Goal: Use online tool/utility: Utilize a website feature to perform a specific function

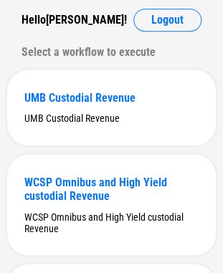
scroll to position [134, 0]
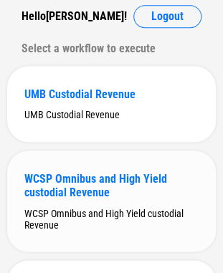
click at [107, 173] on div "WCSP Omnibus and High Yield custodial Revenue" at bounding box center [111, 185] width 174 height 27
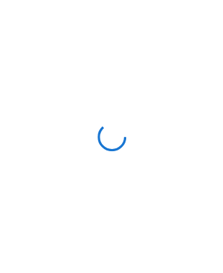
scroll to position [0, 0]
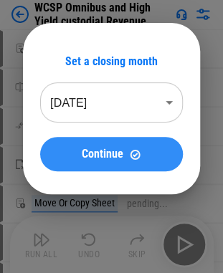
click at [114, 161] on button "Continue" at bounding box center [111, 154] width 143 height 34
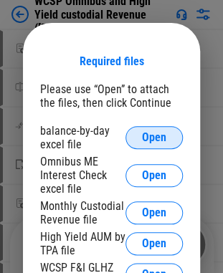
click at [145, 135] on span "Open" at bounding box center [154, 137] width 24 height 11
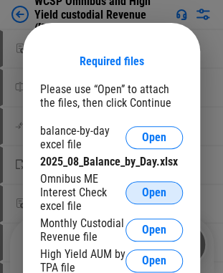
click at [156, 195] on span "Open" at bounding box center [154, 192] width 24 height 11
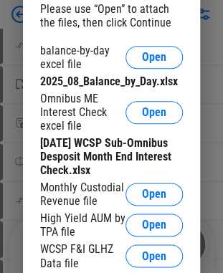
scroll to position [86, 0]
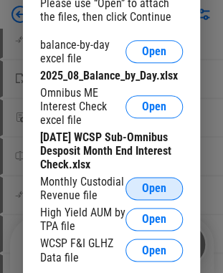
click at [165, 193] on button "Open" at bounding box center [153, 188] width 57 height 23
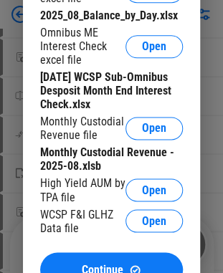
scroll to position [172, 0]
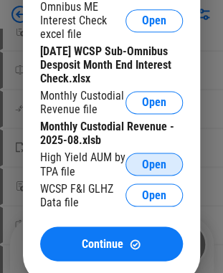
click at [154, 170] on span "Open" at bounding box center [154, 163] width 24 height 11
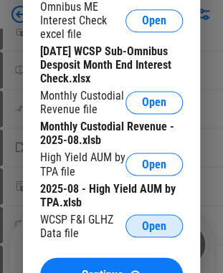
click at [173, 228] on button "Open" at bounding box center [153, 225] width 57 height 23
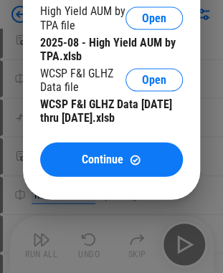
scroll to position [344, 0]
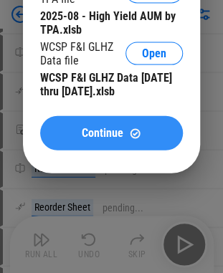
click at [126, 139] on div "Continue" at bounding box center [111, 133] width 108 height 12
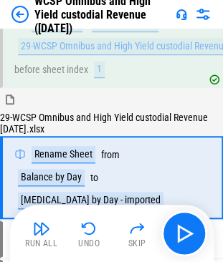
scroll to position [93, 0]
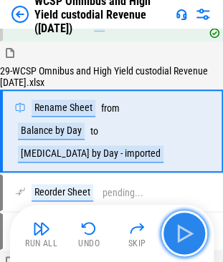
click at [192, 218] on button "button" at bounding box center [184, 234] width 46 height 46
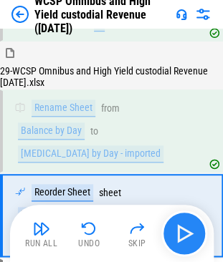
scroll to position [165, 0]
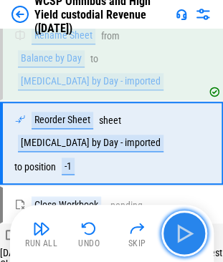
click at [183, 239] on img "button" at bounding box center [184, 233] width 23 height 23
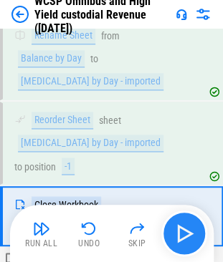
scroll to position [226, 0]
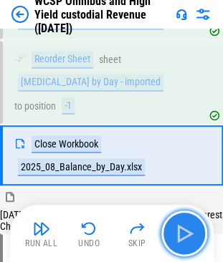
click at [183, 239] on img "button" at bounding box center [184, 233] width 23 height 23
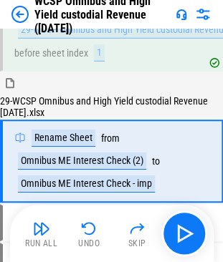
scroll to position [478, 0]
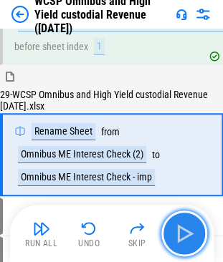
click at [185, 232] on img "button" at bounding box center [184, 233] width 23 height 23
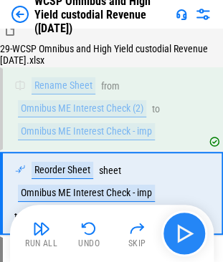
scroll to position [561, 0]
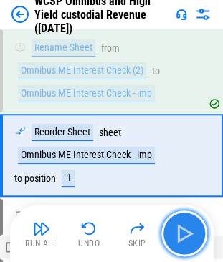
click at [185, 232] on img "button" at bounding box center [184, 233] width 23 height 23
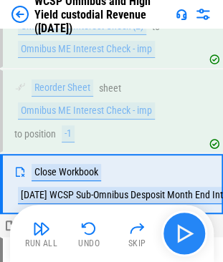
scroll to position [634, 0]
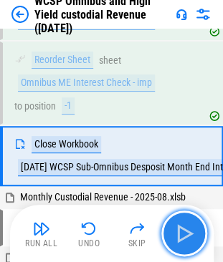
click at [185, 232] on img "button" at bounding box center [184, 233] width 23 height 23
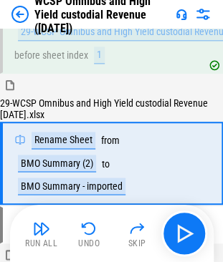
scroll to position [859, 0]
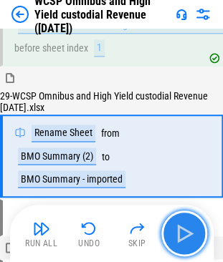
click at [185, 228] on img "button" at bounding box center [184, 233] width 23 height 23
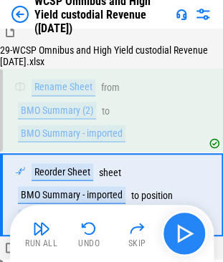
scroll to position [942, 0]
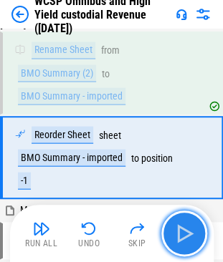
click at [185, 228] on img "button" at bounding box center [184, 233] width 23 height 23
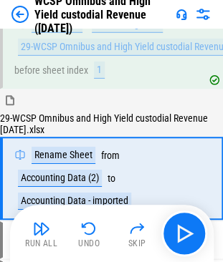
scroll to position [1180, 0]
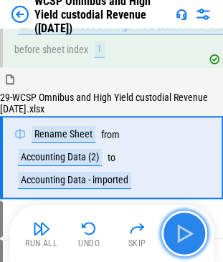
click at [185, 228] on img "button" at bounding box center [184, 233] width 23 height 23
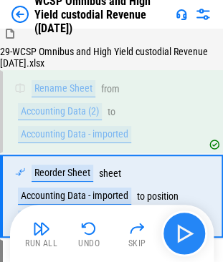
scroll to position [1263, 0]
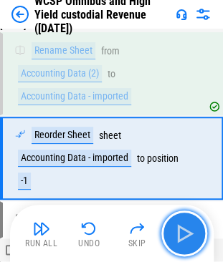
click at [188, 228] on img "button" at bounding box center [184, 233] width 23 height 23
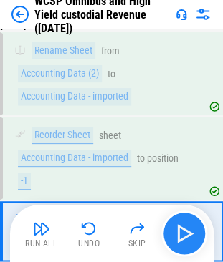
scroll to position [1336, 0]
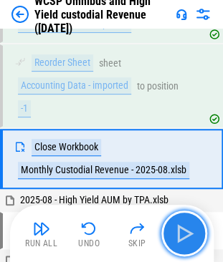
click at [188, 228] on img "button" at bounding box center [184, 233] width 23 height 23
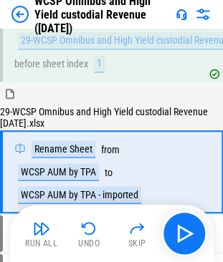
scroll to position [1561, 0]
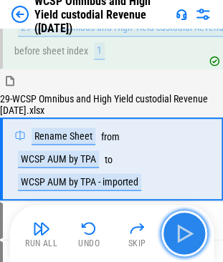
click at [178, 238] on img "button" at bounding box center [184, 233] width 23 height 23
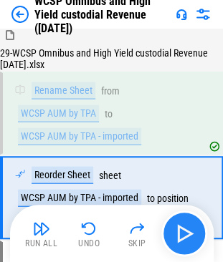
scroll to position [1644, 0]
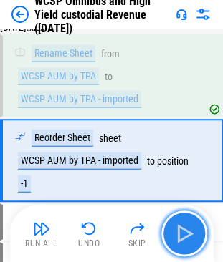
click at [178, 238] on img "button" at bounding box center [184, 233] width 23 height 23
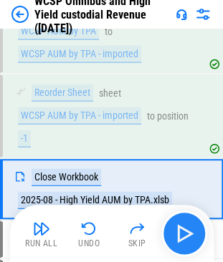
scroll to position [1717, 0]
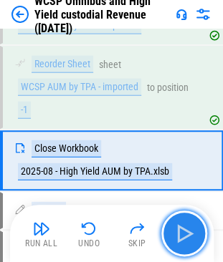
click at [178, 238] on img "button" at bounding box center [184, 233] width 23 height 23
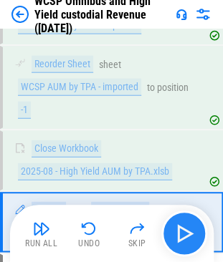
scroll to position [1778, 0]
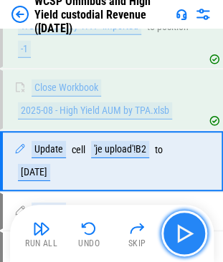
click at [186, 236] on img "button" at bounding box center [184, 233] width 23 height 23
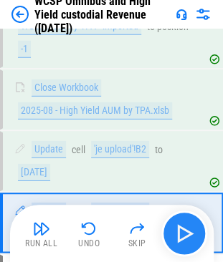
scroll to position [1839, 0]
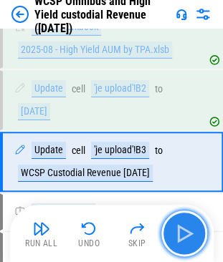
click at [186, 236] on img "button" at bounding box center [184, 233] width 23 height 23
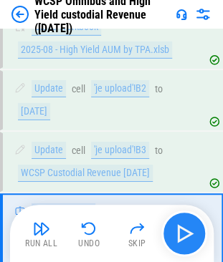
scroll to position [1912, 0]
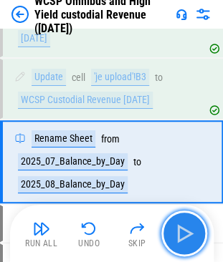
click at [186, 236] on img "button" at bounding box center [184, 233] width 23 height 23
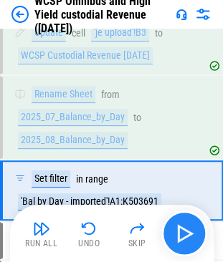
scroll to position [1985, 0]
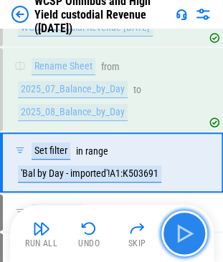
click at [186, 236] on img "button" at bounding box center [184, 233] width 23 height 23
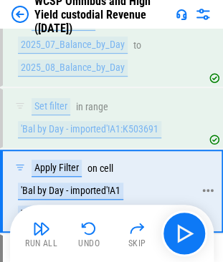
scroll to position [2057, 0]
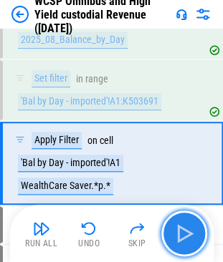
click at [192, 225] on img "button" at bounding box center [184, 233] width 23 height 23
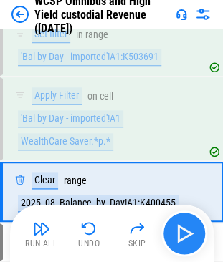
scroll to position [2129, 0]
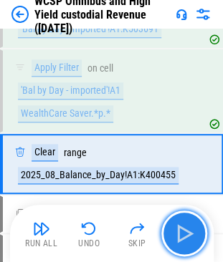
click at [192, 225] on img "button" at bounding box center [184, 233] width 23 height 23
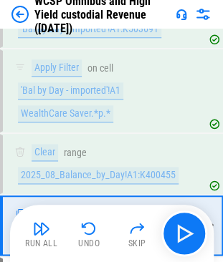
scroll to position [2190, 0]
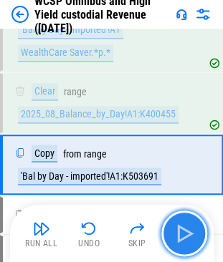
click at [180, 241] on img "button" at bounding box center [184, 233] width 23 height 23
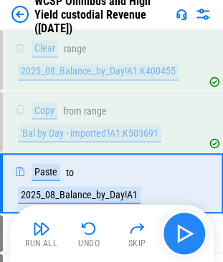
scroll to position [2252, 0]
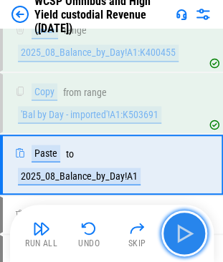
click at [180, 241] on img "button" at bounding box center [184, 233] width 23 height 23
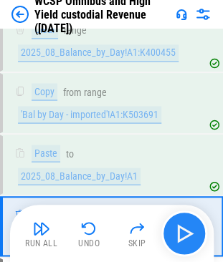
scroll to position [2313, 0]
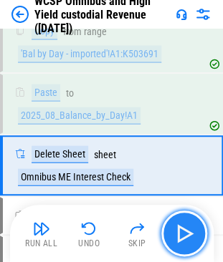
click at [180, 241] on img "button" at bounding box center [184, 233] width 23 height 23
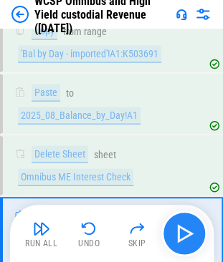
scroll to position [2385, 0]
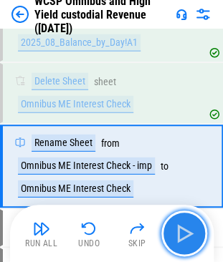
click at [179, 231] on img "button" at bounding box center [184, 233] width 23 height 23
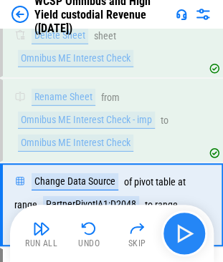
scroll to position [2469, 0]
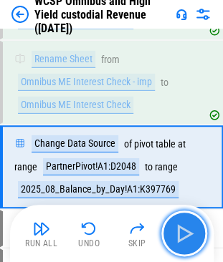
click at [179, 231] on img "button" at bounding box center [184, 233] width 23 height 23
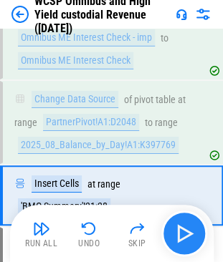
scroll to position [2541, 0]
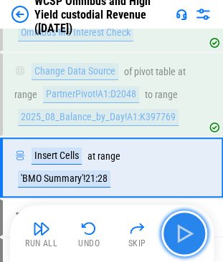
click at [179, 231] on img "button" at bounding box center [184, 233] width 23 height 23
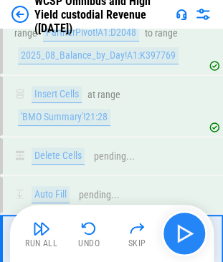
scroll to position [2679, 0]
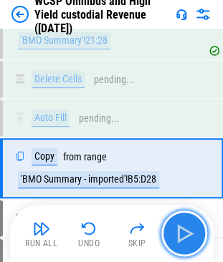
click at [179, 231] on img "button" at bounding box center [184, 233] width 23 height 23
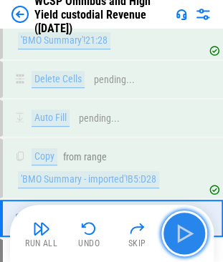
click at [179, 231] on img "button" at bounding box center [184, 233] width 23 height 23
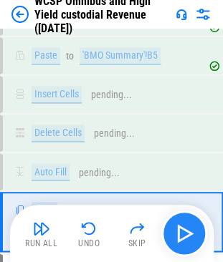
scroll to position [2894, 0]
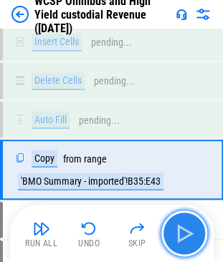
click at [179, 231] on img "button" at bounding box center [184, 233] width 23 height 23
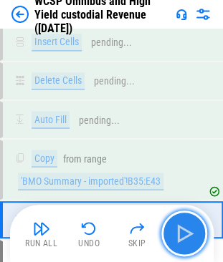
click at [179, 231] on img "button" at bounding box center [184, 233] width 23 height 23
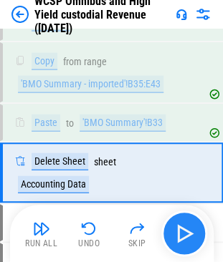
scroll to position [2994, 0]
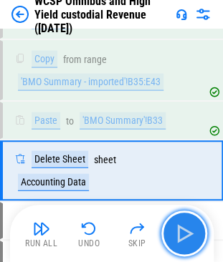
click at [185, 233] on img "button" at bounding box center [184, 233] width 23 height 23
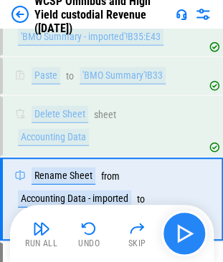
scroll to position [3066, 0]
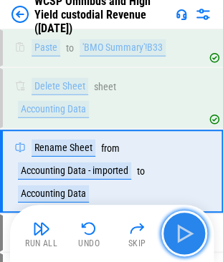
click at [185, 233] on img "button" at bounding box center [184, 233] width 23 height 23
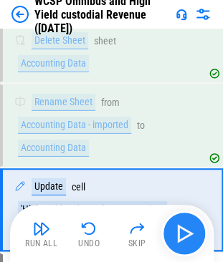
scroll to position [3150, 0]
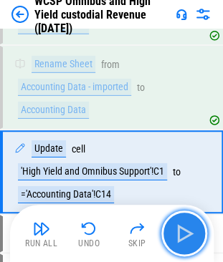
click at [185, 233] on img "button" at bounding box center [184, 233] width 23 height 23
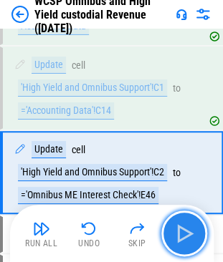
click at [185, 233] on img "button" at bounding box center [184, 233] width 23 height 23
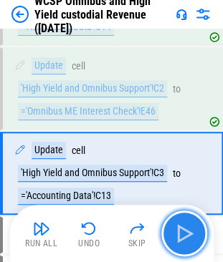
click at [185, 233] on img "button" at bounding box center [184, 233] width 23 height 23
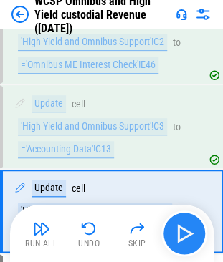
scroll to position [3401, 0]
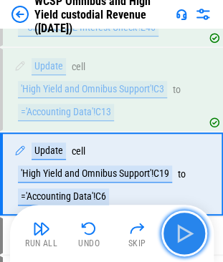
click at [185, 233] on img "button" at bounding box center [184, 233] width 23 height 23
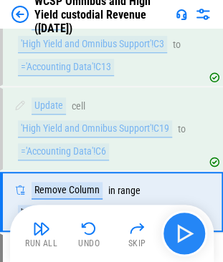
scroll to position [3473, 0]
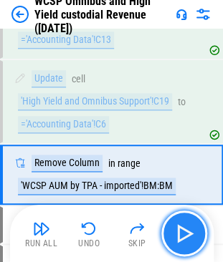
click at [185, 233] on img "button" at bounding box center [184, 233] width 23 height 23
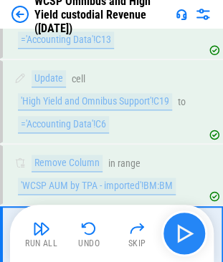
scroll to position [3535, 0]
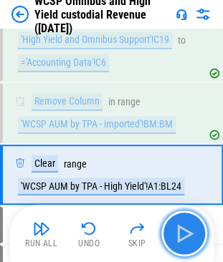
click at [185, 233] on img "button" at bounding box center [184, 233] width 23 height 23
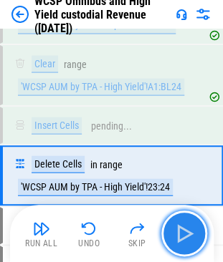
click at [185, 233] on img "button" at bounding box center [184, 233] width 23 height 23
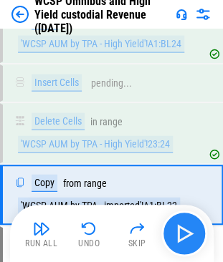
scroll to position [3695, 0]
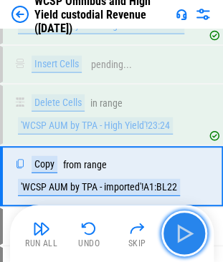
click at [185, 233] on img "button" at bounding box center [184, 233] width 23 height 23
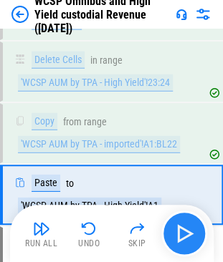
scroll to position [3757, 0]
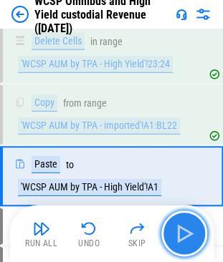
click at [185, 233] on img "button" at bounding box center [184, 233] width 23 height 23
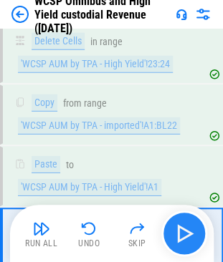
scroll to position [3818, 0]
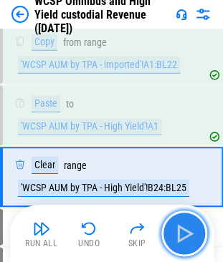
click at [185, 233] on img "button" at bounding box center [184, 233] width 23 height 23
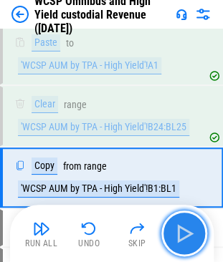
click at [185, 233] on img "button" at bounding box center [184, 233] width 23 height 23
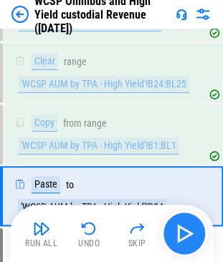
scroll to position [3940, 0]
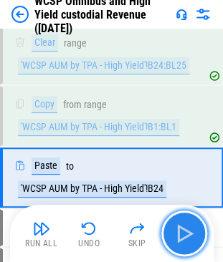
click at [185, 233] on img "button" at bounding box center [184, 233] width 23 height 23
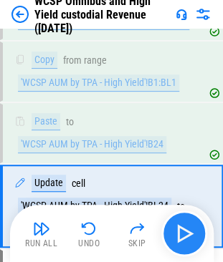
scroll to position [4012, 0]
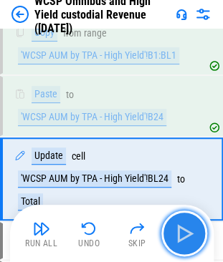
click at [185, 233] on img "button" at bounding box center [184, 233] width 23 height 23
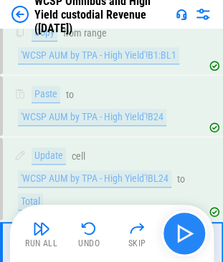
scroll to position [4097, 0]
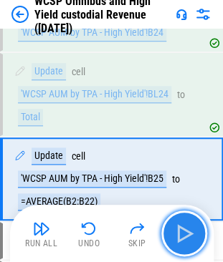
click at [185, 233] on img "button" at bounding box center [184, 233] width 23 height 23
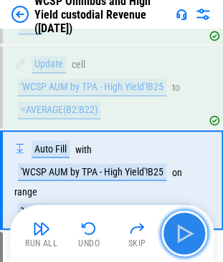
click at [185, 233] on img "button" at bounding box center [184, 233] width 23 height 23
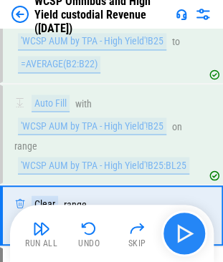
scroll to position [4269, 0]
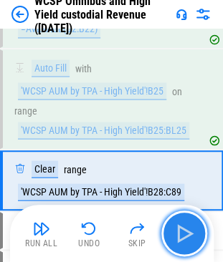
click at [185, 233] on img "button" at bounding box center [184, 233] width 23 height 23
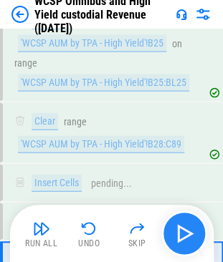
scroll to position [4407, 0]
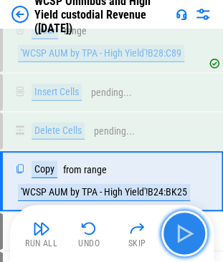
click at [185, 233] on img "button" at bounding box center [184, 233] width 23 height 23
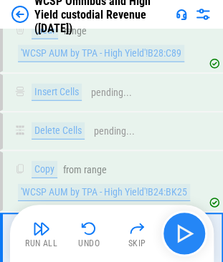
scroll to position [4468, 0]
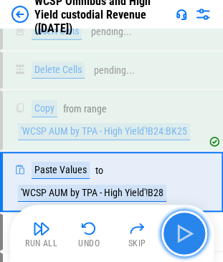
click at [185, 233] on img "button" at bounding box center [184, 233] width 23 height 23
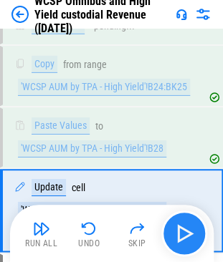
scroll to position [4541, 0]
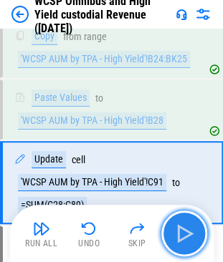
click at [185, 233] on img "button" at bounding box center [184, 233] width 23 height 23
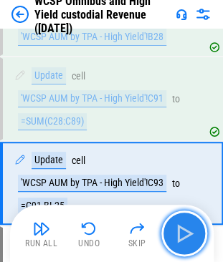
click at [185, 233] on img "button" at bounding box center [184, 233] width 23 height 23
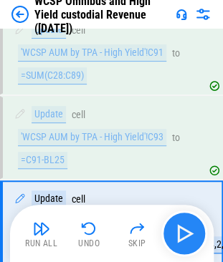
scroll to position [4708, 0]
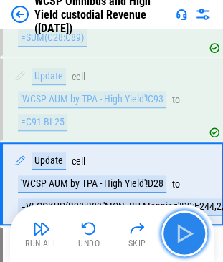
click at [185, 233] on img "button" at bounding box center [184, 233] width 23 height 23
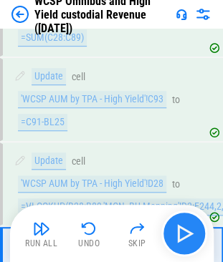
scroll to position [4792, 0]
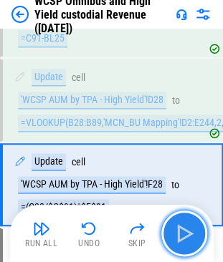
click at [185, 233] on img "button" at bounding box center [184, 233] width 23 height 23
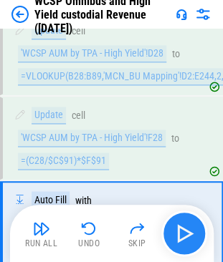
scroll to position [4884, 0]
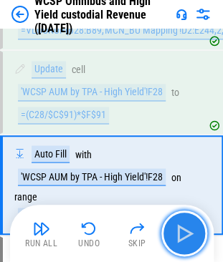
click at [185, 233] on img "button" at bounding box center [184, 233] width 23 height 23
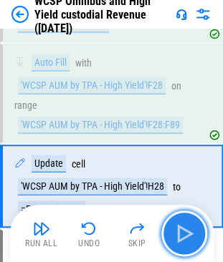
click at [185, 233] on img "button" at bounding box center [184, 233] width 23 height 23
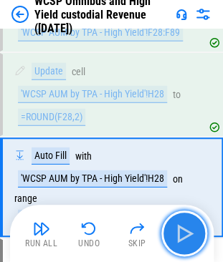
click at [185, 233] on img "button" at bounding box center [184, 233] width 23 height 23
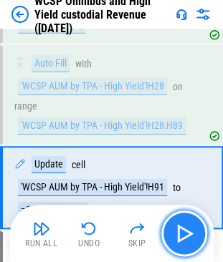
click at [185, 233] on img "button" at bounding box center [184, 233] width 23 height 23
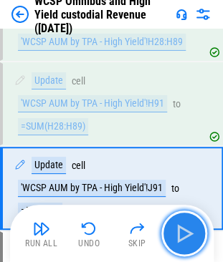
click at [185, 233] on img "button" at bounding box center [184, 233] width 23 height 23
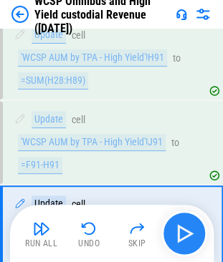
scroll to position [5328, 0]
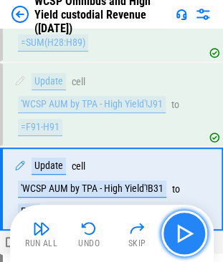
click at [185, 233] on img "button" at bounding box center [184, 233] width 23 height 23
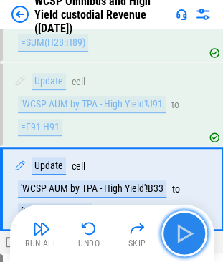
click at [185, 233] on img "button" at bounding box center [184, 233] width 23 height 23
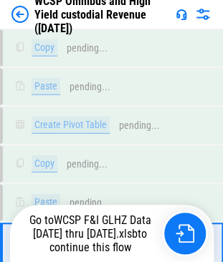
scroll to position [6459, 0]
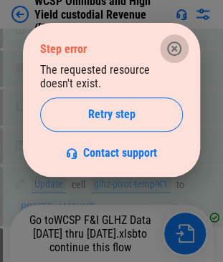
click at [173, 49] on icon "button" at bounding box center [174, 49] width 14 height 14
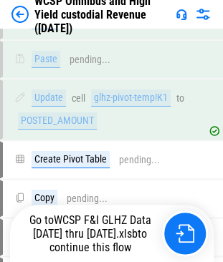
scroll to position [6554, 0]
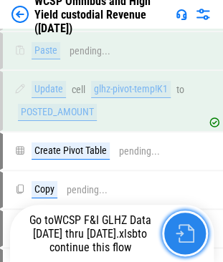
click at [192, 231] on img "button" at bounding box center [184, 233] width 19 height 19
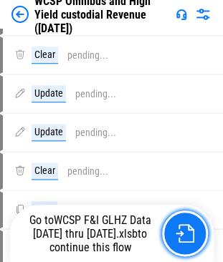
scroll to position [7443, 0]
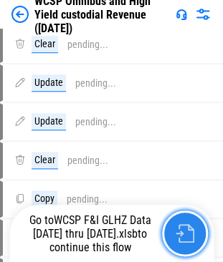
click at [192, 235] on img "button" at bounding box center [184, 233] width 19 height 19
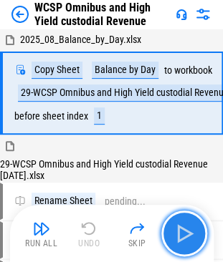
click at [183, 226] on img "button" at bounding box center [184, 233] width 23 height 23
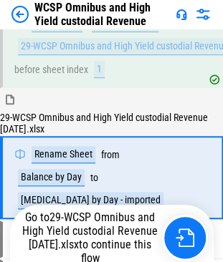
scroll to position [93, 0]
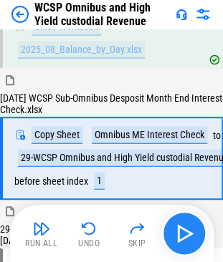
scroll to position [347, 0]
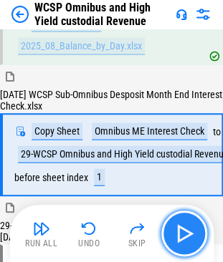
click at [185, 232] on img "button" at bounding box center [184, 233] width 23 height 23
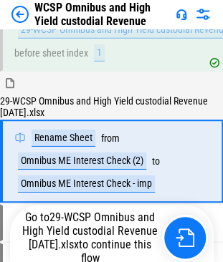
scroll to position [478, 0]
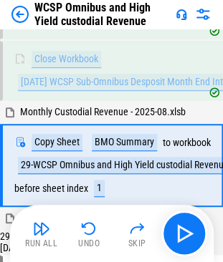
scroll to position [728, 0]
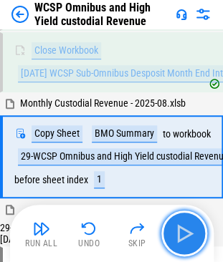
click at [185, 232] on img "button" at bounding box center [184, 233] width 23 height 23
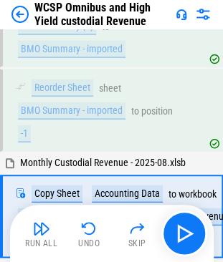
scroll to position [1048, 0]
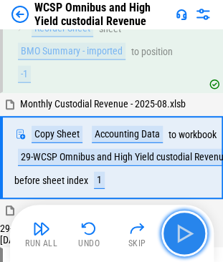
click at [185, 228] on img "button" at bounding box center [184, 233] width 23 height 23
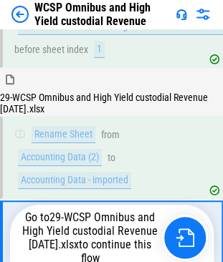
scroll to position [1263, 0]
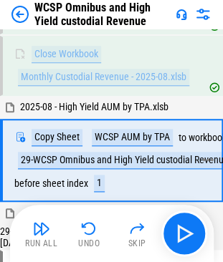
scroll to position [1429, 0]
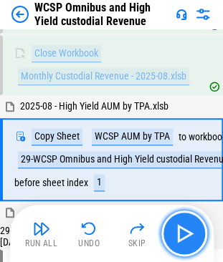
click at [180, 229] on img "button" at bounding box center [184, 233] width 23 height 23
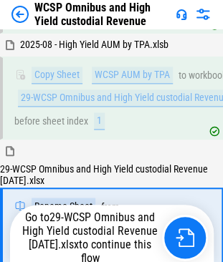
scroll to position [1561, 0]
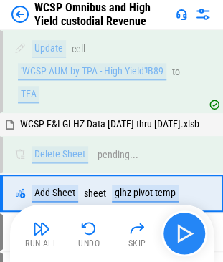
scroll to position [5449, 0]
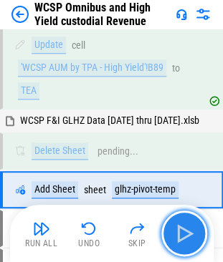
click at [182, 231] on img "button" at bounding box center [184, 233] width 23 height 23
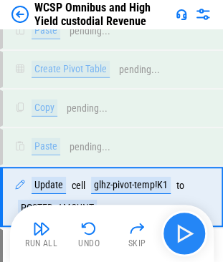
scroll to position [6459, 0]
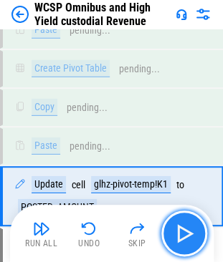
click at [182, 231] on img "button" at bounding box center [184, 233] width 23 height 23
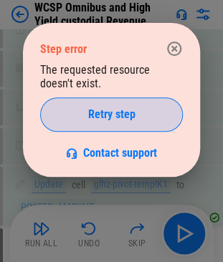
click at [112, 114] on span "Retry step" at bounding box center [111, 114] width 47 height 11
click at [88, 113] on span "Retry step" at bounding box center [111, 114] width 47 height 11
click at [100, 117] on span "Retry step" at bounding box center [111, 114] width 47 height 11
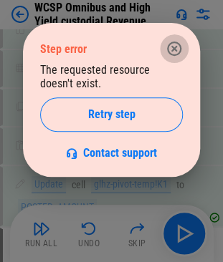
click at [173, 54] on icon "button" at bounding box center [174, 49] width 14 height 14
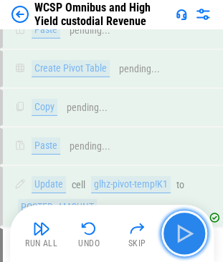
click at [195, 229] on img "button" at bounding box center [184, 233] width 23 height 23
